Goal: Check status: Check status

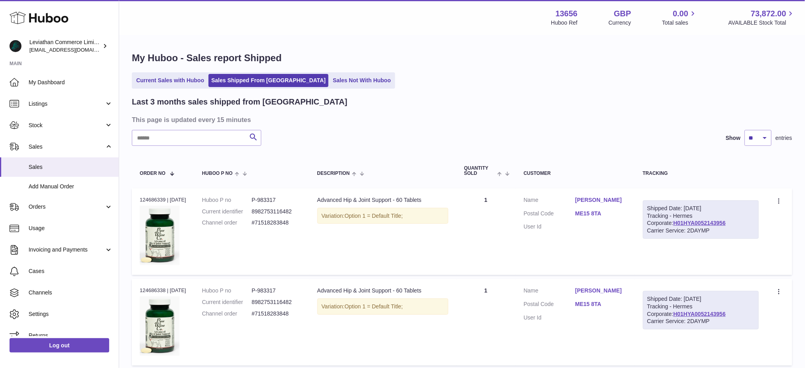
click at [392, 123] on h3 "This page is updated every 15 minutes" at bounding box center [461, 119] width 658 height 9
click at [371, 57] on h1 "My Huboo - Sales report Shipped" at bounding box center [462, 58] width 660 height 13
click at [417, 122] on h3 "This page is updated every 15 minutes" at bounding box center [461, 119] width 658 height 9
